Goal: Find specific page/section: Find specific page/section

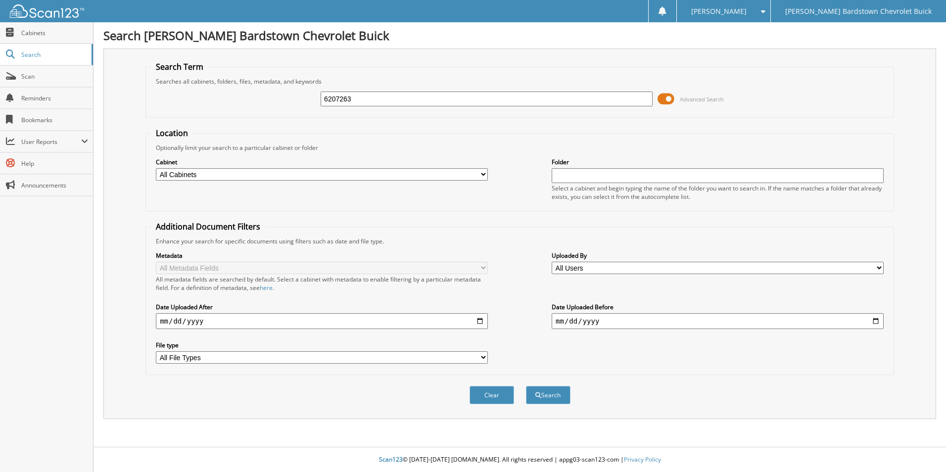
type input "6207263"
click at [526, 386] on button "Search" at bounding box center [548, 395] width 45 height 18
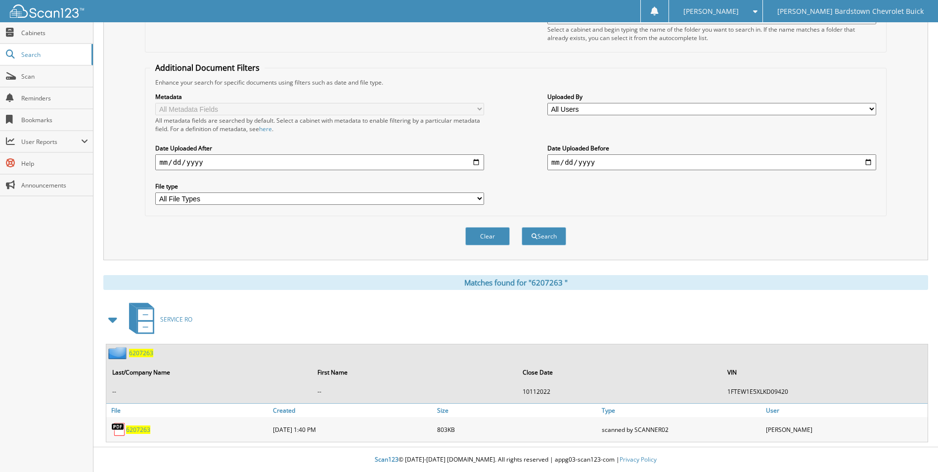
click at [142, 362] on div "6 2 0 7 2 6 3 Last/Company Name First Name Close Date VIN -- -- 1 0 1 1 2 0 2 2…" at bounding box center [517, 373] width 822 height 59
click at [146, 354] on span "6 2 0 7 2 6 3" at bounding box center [141, 353] width 24 height 8
